Goal: Transaction & Acquisition: Register for event/course

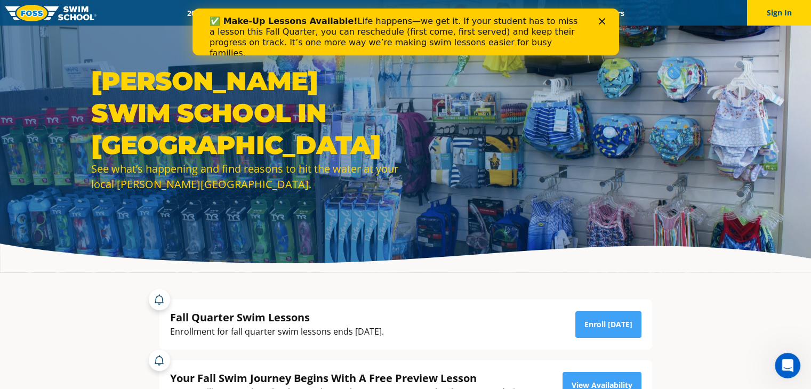
click at [598, 20] on icon "Close" at bounding box center [601, 21] width 6 height 6
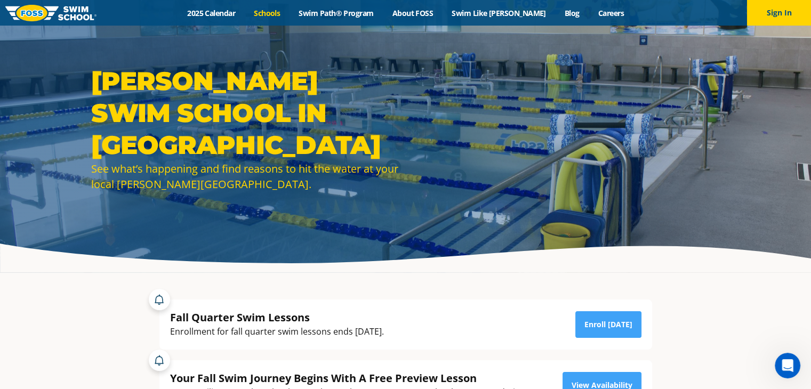
click at [287, 13] on link "Schools" at bounding box center [267, 13] width 45 height 10
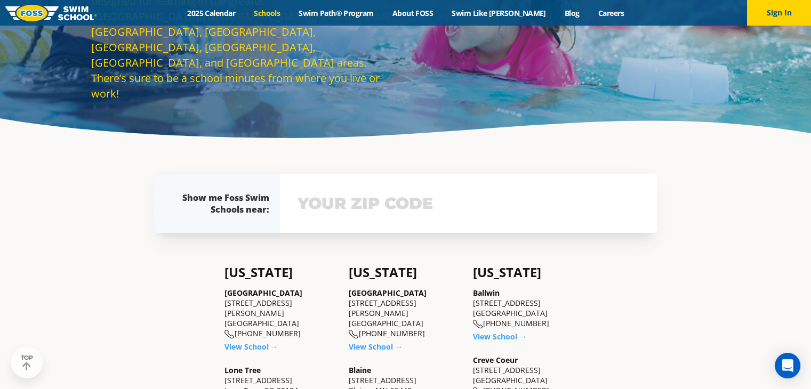
scroll to position [126, 0]
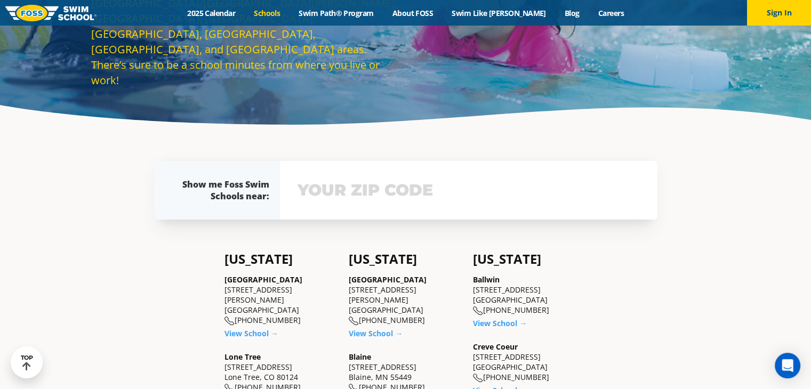
click at [363, 218] on div "View school & class schedule" at bounding box center [468, 190] width 377 height 59
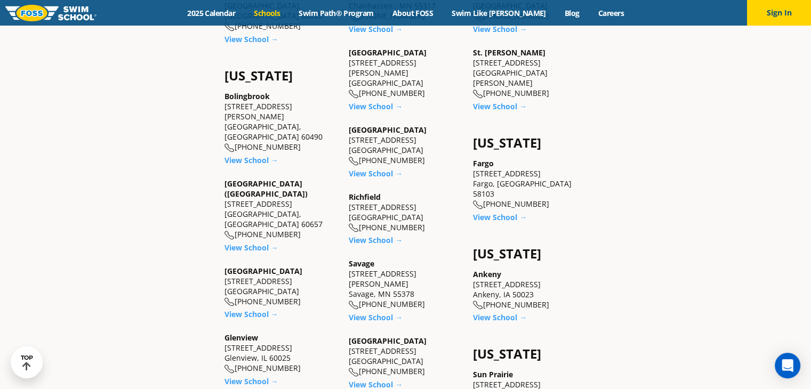
scroll to position [643, 0]
click at [367, 102] on link "View School →" at bounding box center [376, 107] width 54 height 10
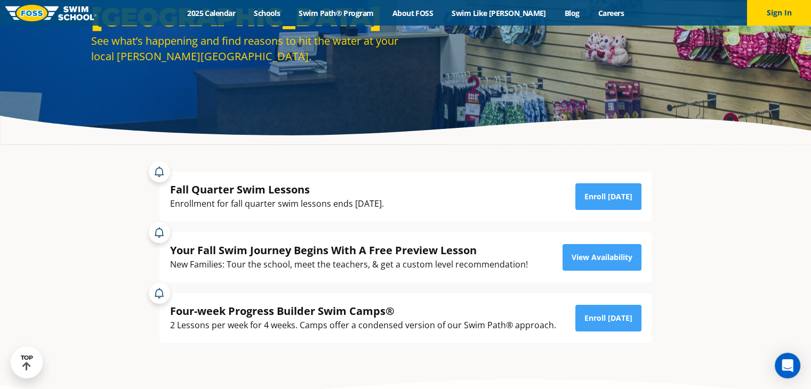
scroll to position [87, 0]
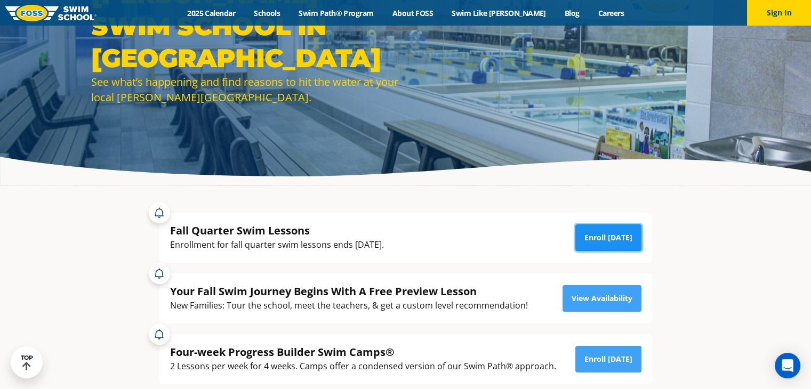
click at [602, 240] on link "Enroll [DATE]" at bounding box center [608, 237] width 66 height 27
